Goal: Task Accomplishment & Management: Use online tool/utility

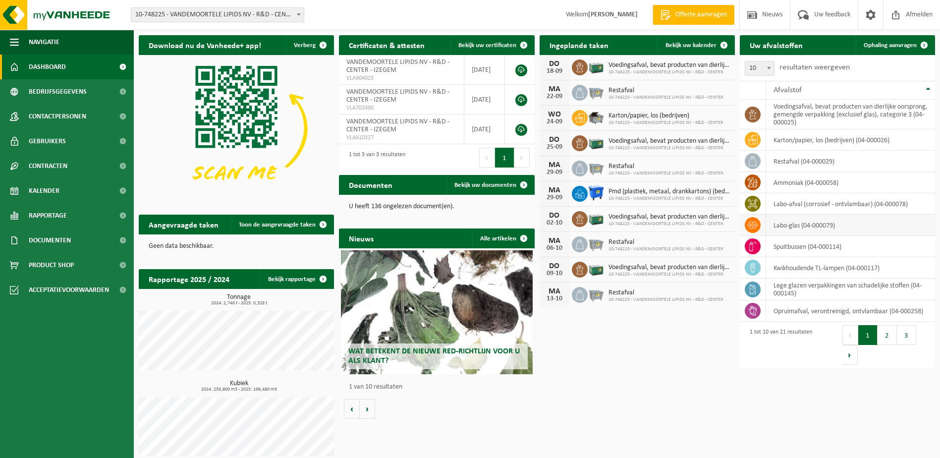
click at [749, 227] on icon at bounding box center [753, 225] width 10 height 10
click at [780, 223] on td "labo-glas (04-000079)" at bounding box center [850, 225] width 169 height 21
click at [784, 226] on td "labo-glas (04-000079)" at bounding box center [850, 225] width 169 height 21
drag, startPoint x: 784, startPoint y: 224, endPoint x: 879, endPoint y: 43, distance: 205.0
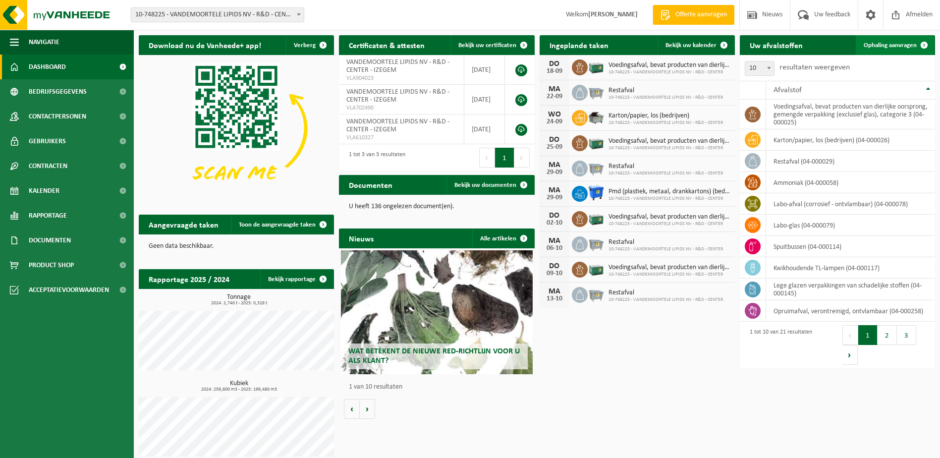
click at [879, 43] on span "Ophaling aanvragen" at bounding box center [890, 45] width 53 height 6
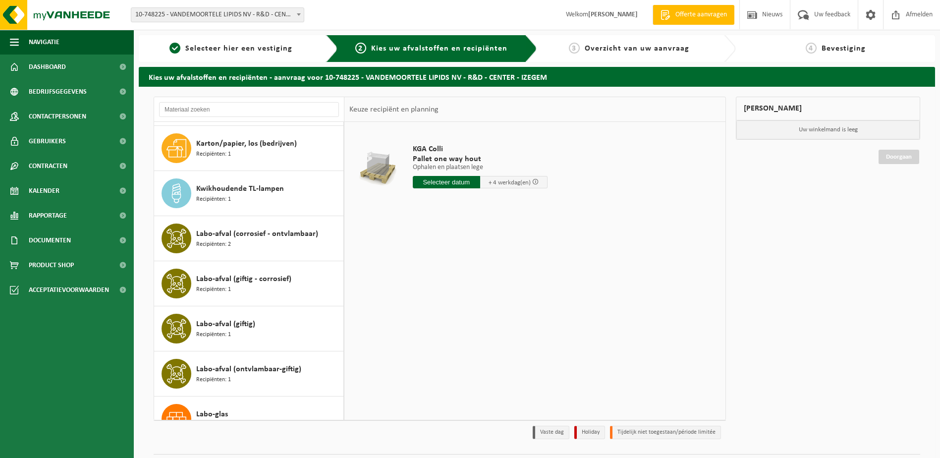
scroll to position [248, 0]
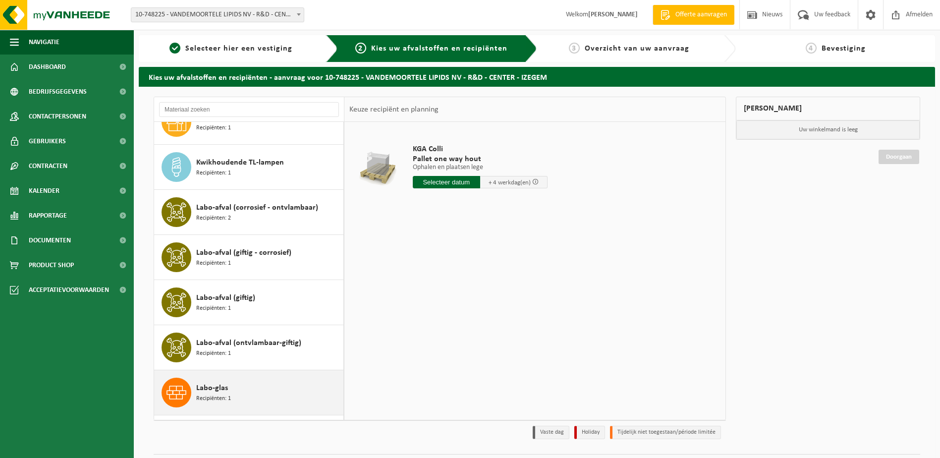
click at [180, 389] on icon at bounding box center [176, 393] width 20 height 20
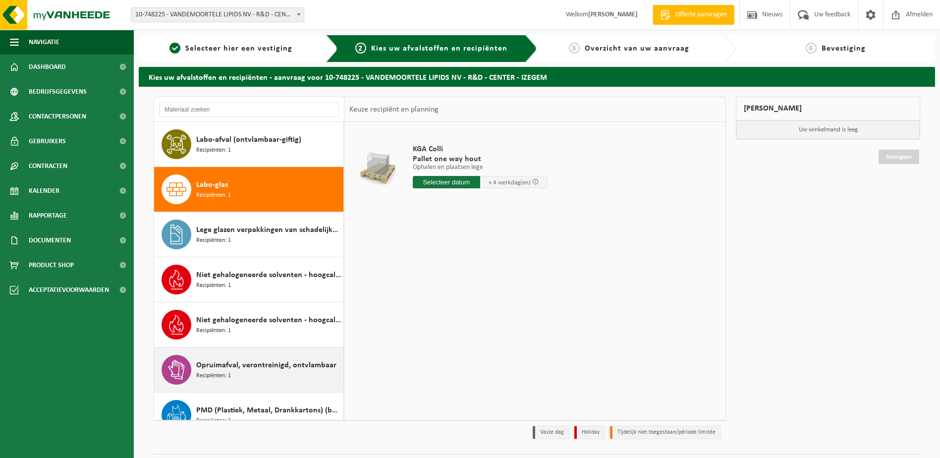
scroll to position [496, 0]
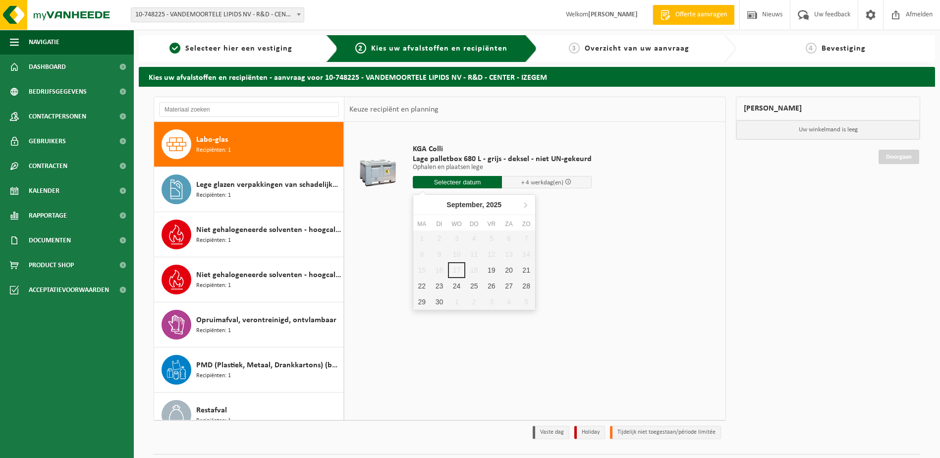
click at [454, 184] on input "text" at bounding box center [458, 182] width 90 height 12
click at [490, 271] on div "19" at bounding box center [491, 270] width 17 height 16
type input "Van 2025-09-19"
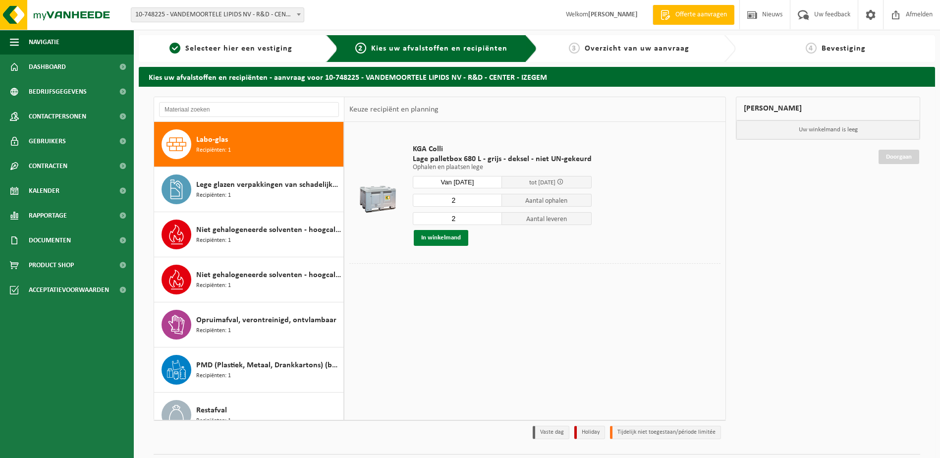
click at [434, 239] on button "In winkelmand" at bounding box center [441, 238] width 55 height 16
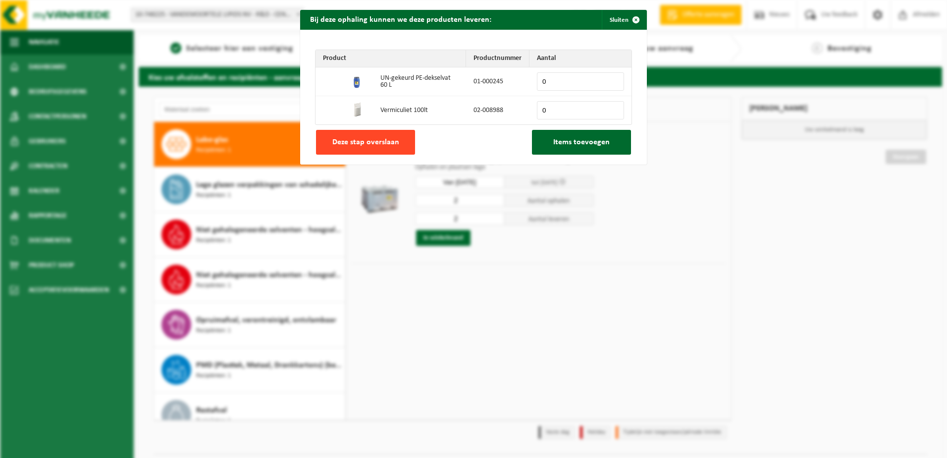
click at [388, 145] on span "Deze stap overslaan" at bounding box center [365, 142] width 67 height 8
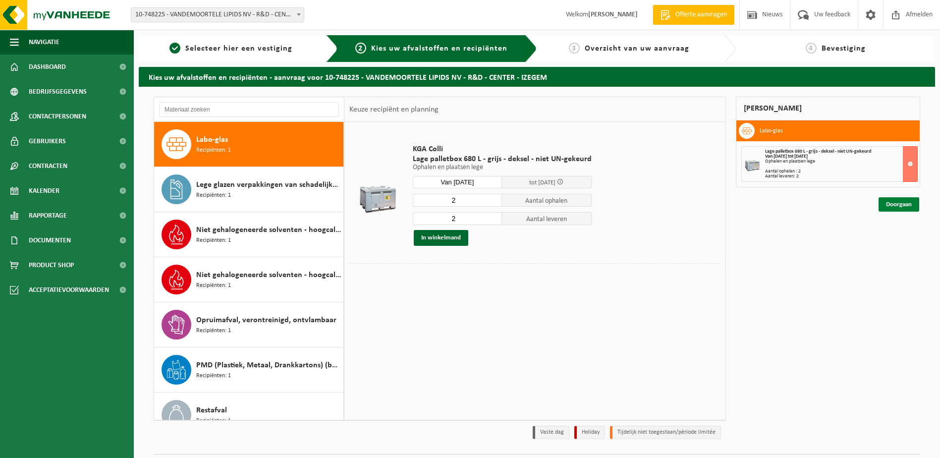
click at [895, 205] on link "Doorgaan" at bounding box center [899, 204] width 41 height 14
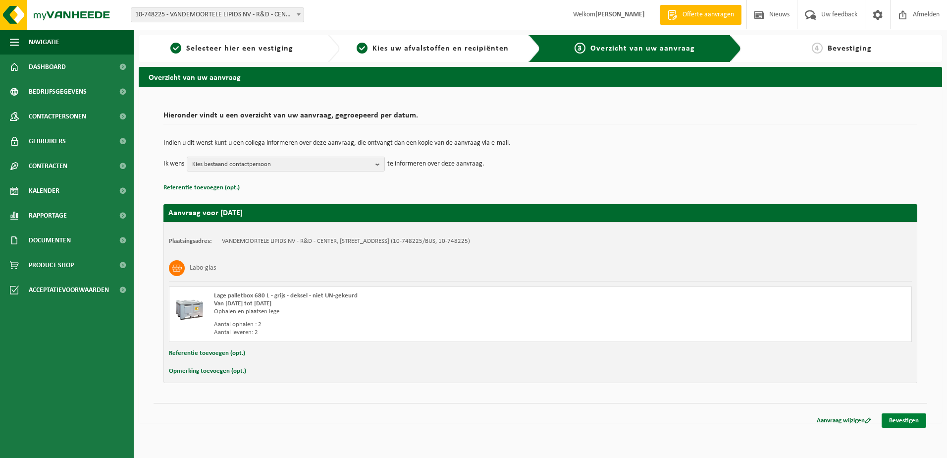
click at [914, 418] on link "Bevestigen" at bounding box center [904, 420] width 45 height 14
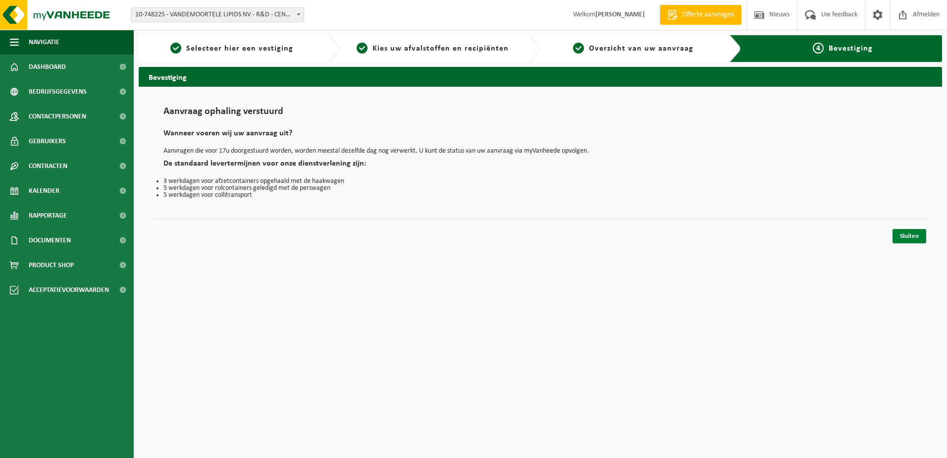
click at [910, 235] on link "Sluiten" at bounding box center [910, 236] width 34 height 14
